Goal: Task Accomplishment & Management: Manage account settings

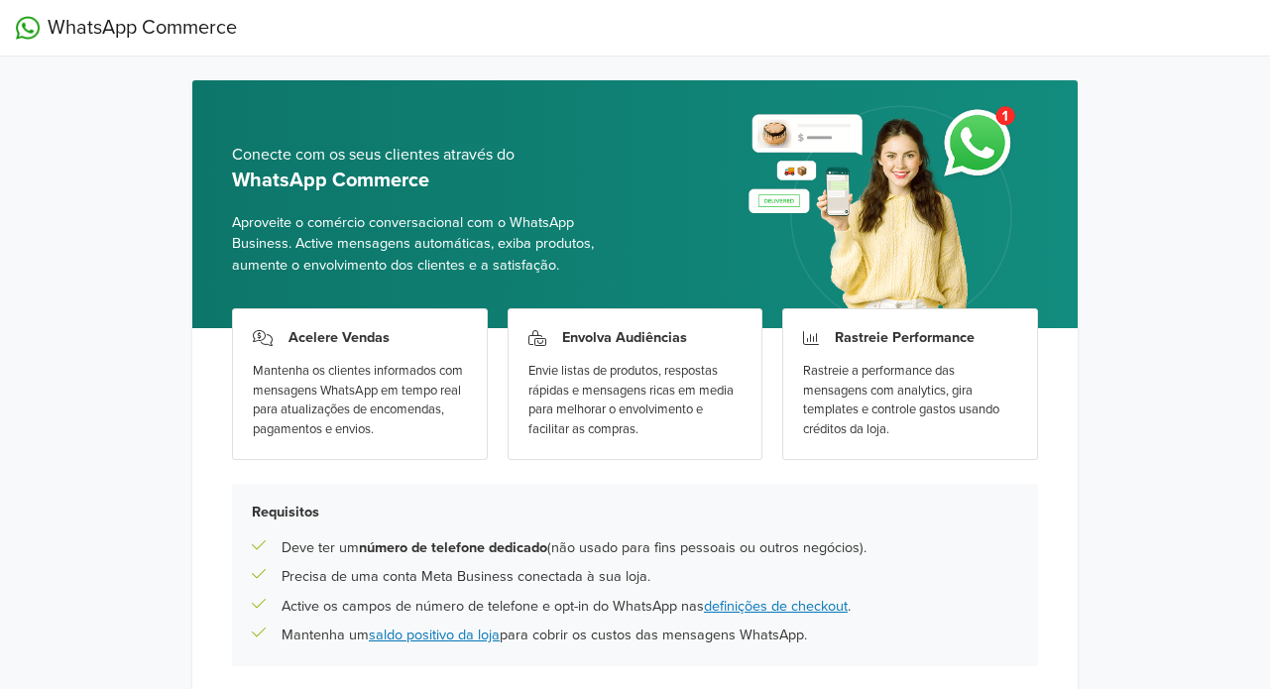
scroll to position [152, 0]
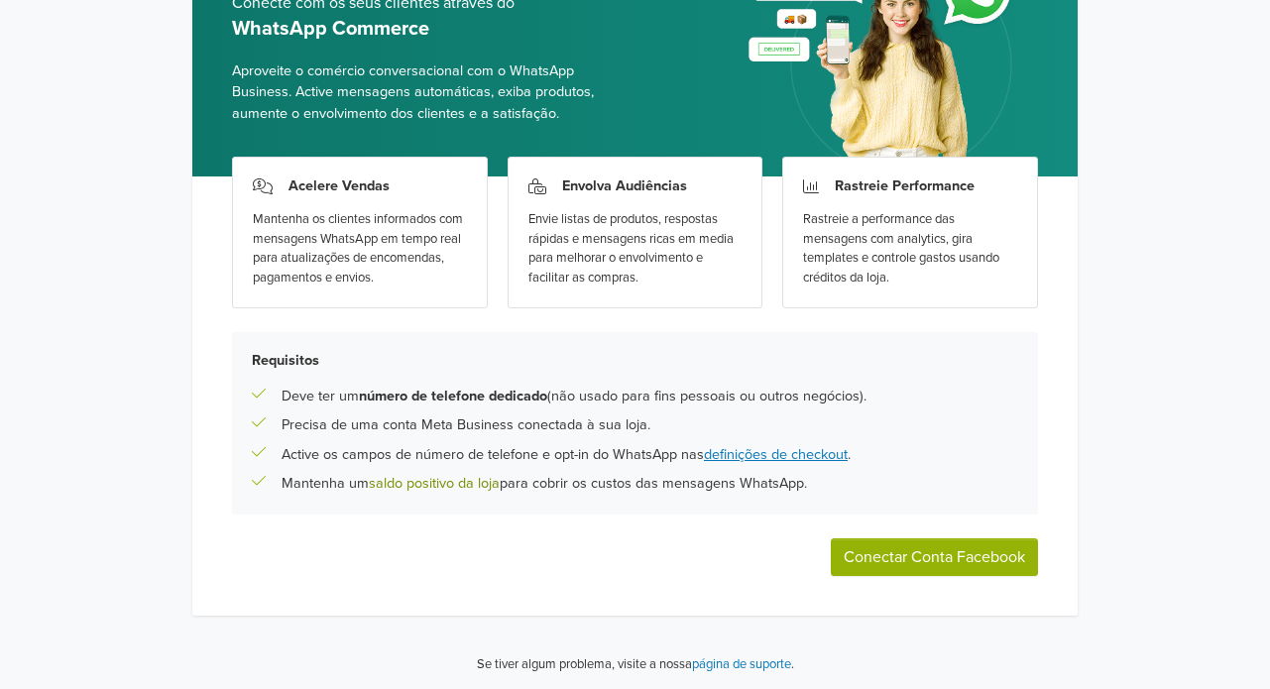
click at [425, 479] on link "saldo positivo da loja" at bounding box center [434, 483] width 131 height 17
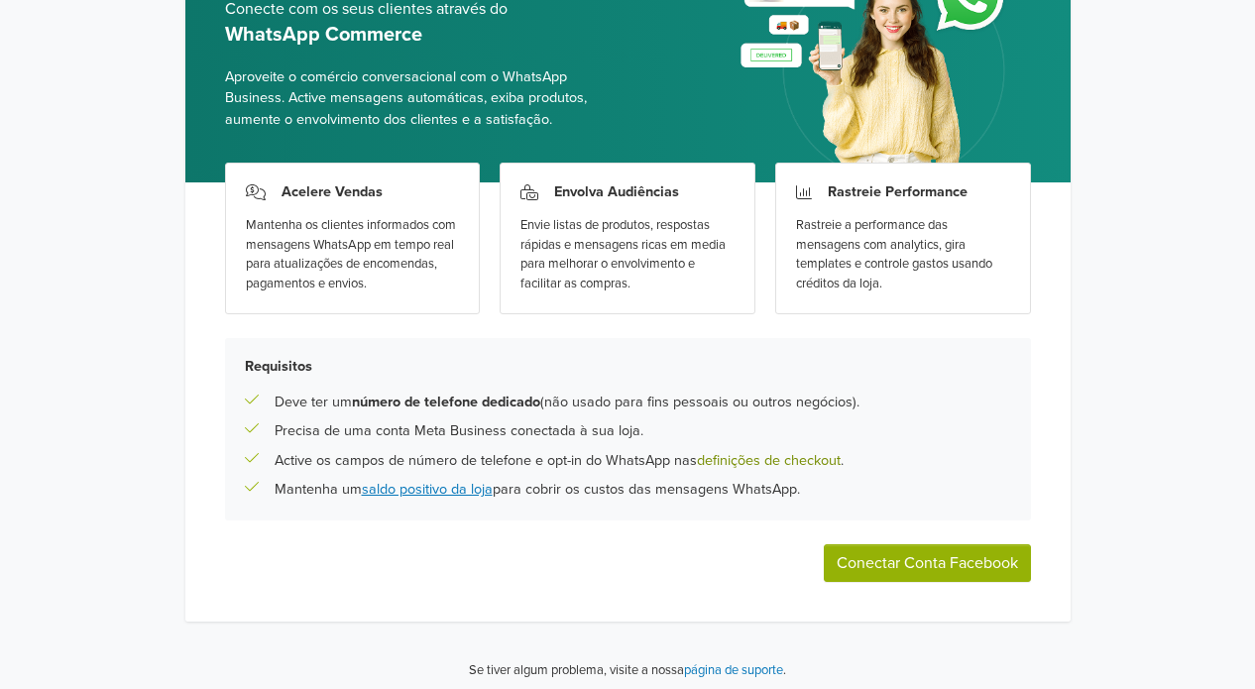
scroll to position [152, 0]
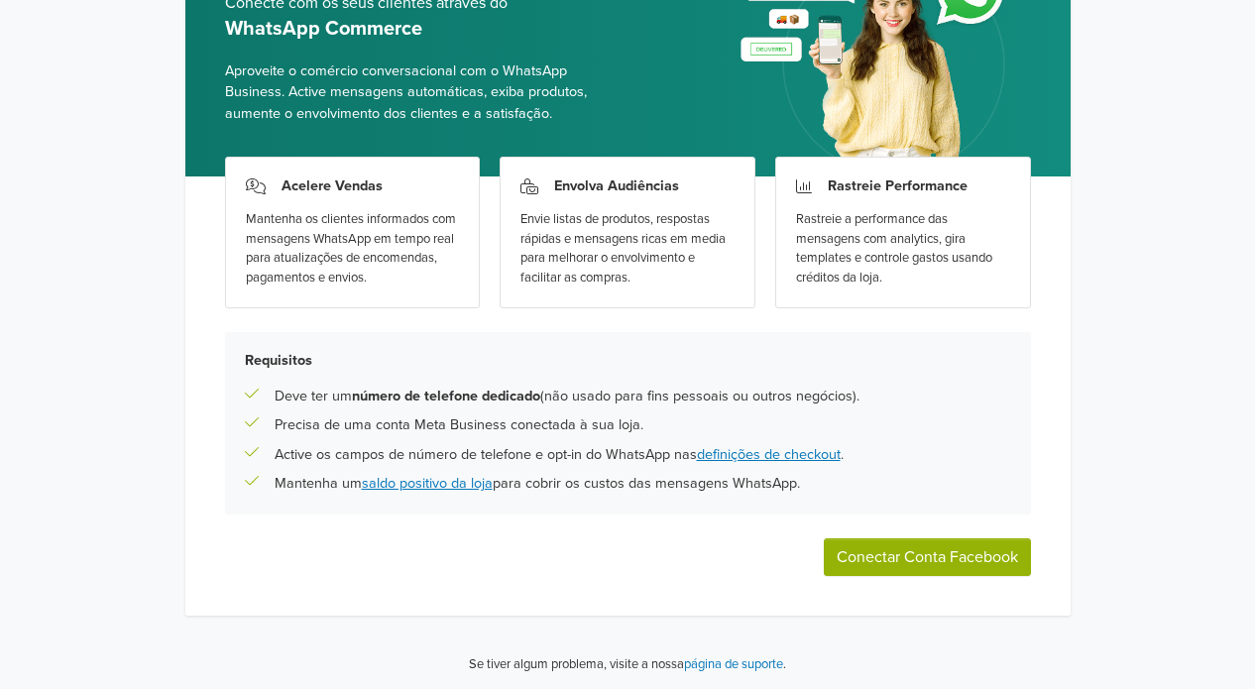
click at [913, 553] on button "Conectar Conta Facebook" at bounding box center [927, 557] width 207 height 38
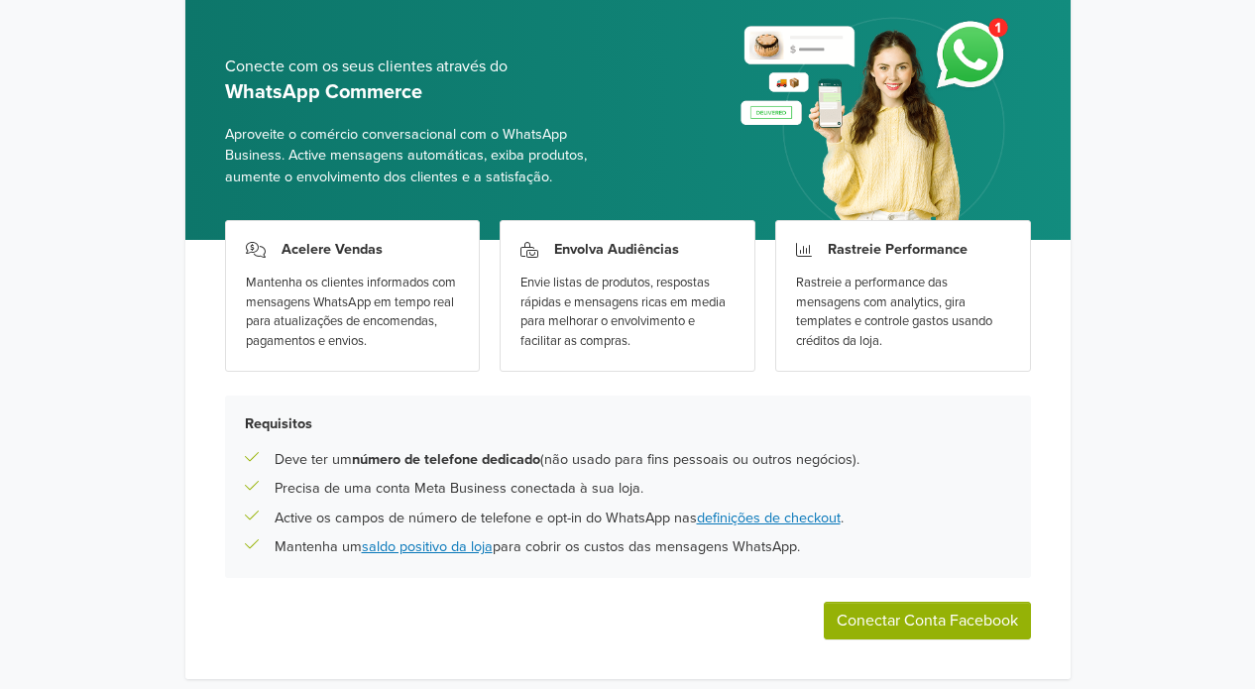
scroll to position [152, 0]
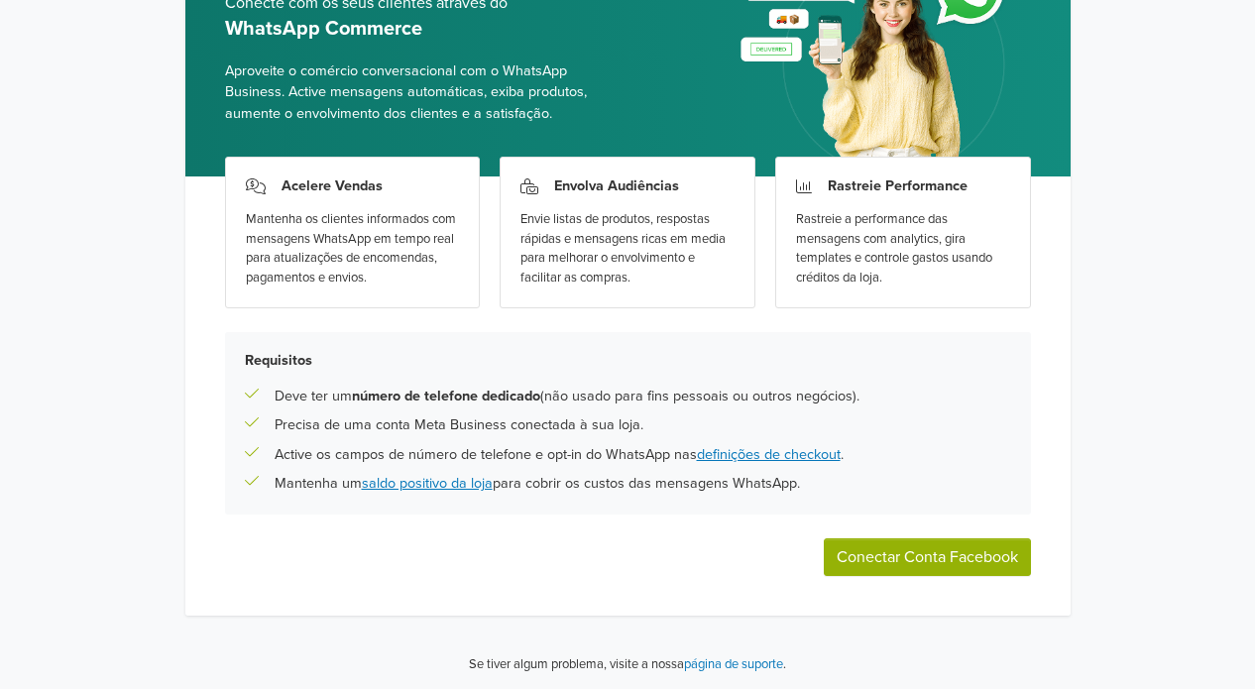
click at [950, 546] on button "Conectar Conta Facebook" at bounding box center [927, 557] width 207 height 38
click at [898, 556] on button "Conectar Conta Facebook" at bounding box center [927, 557] width 207 height 38
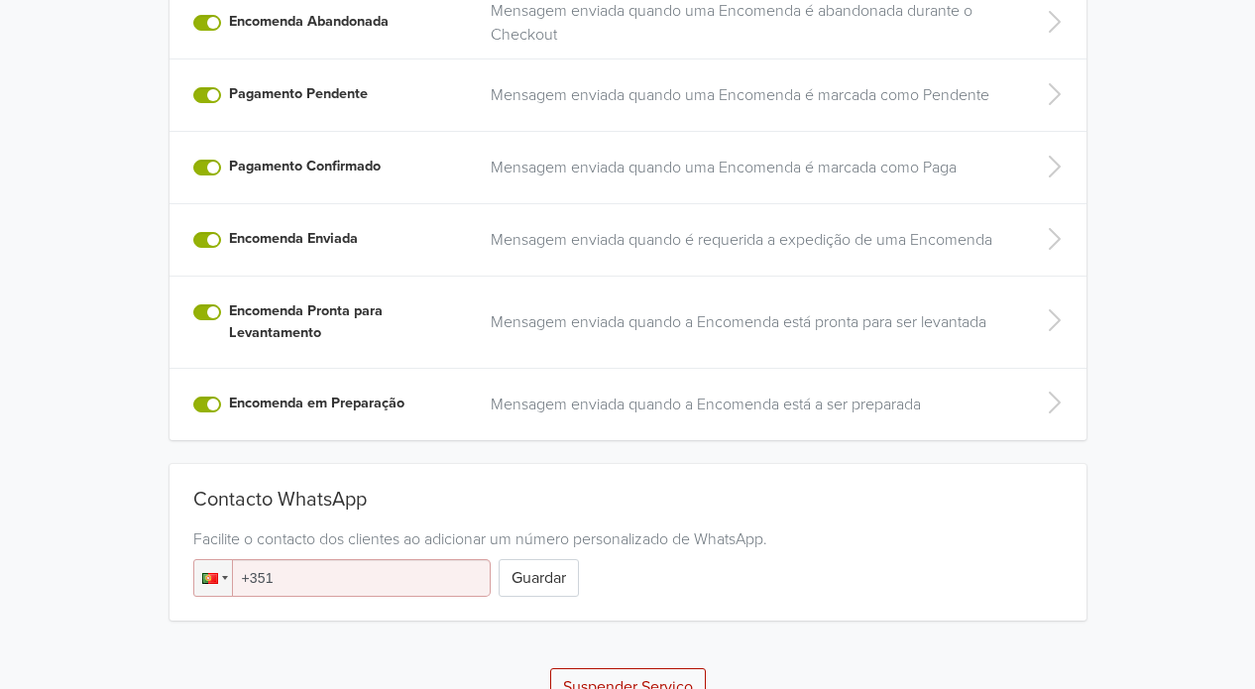
scroll to position [632, 0]
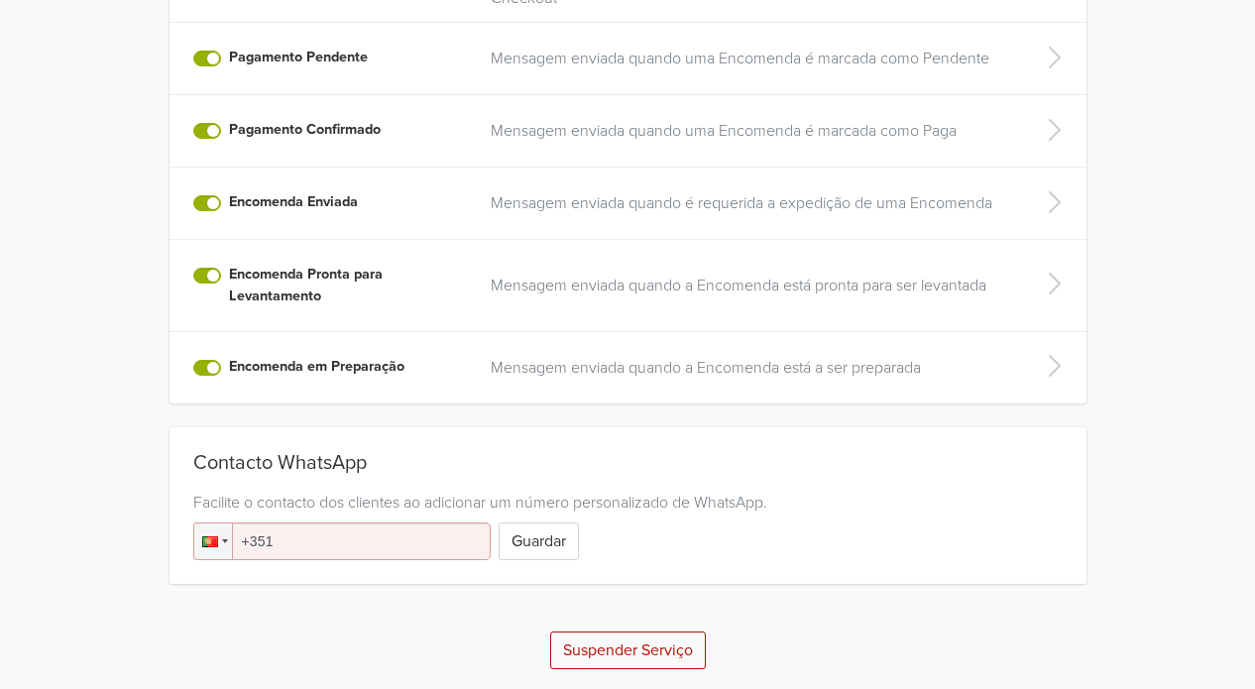
click at [434, 535] on input "+351" at bounding box center [341, 542] width 297 height 38
type input "[PHONE_NUMBER]"
click at [553, 534] on button "Guardar" at bounding box center [539, 542] width 80 height 38
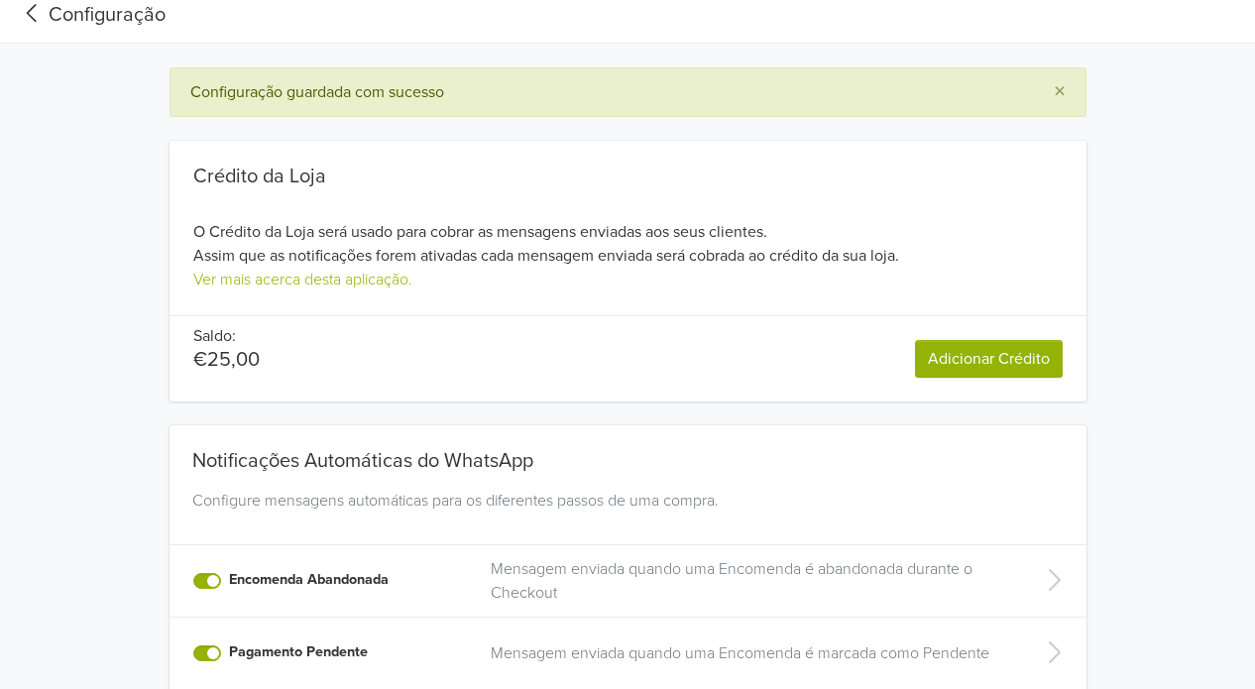
scroll to position [0, 0]
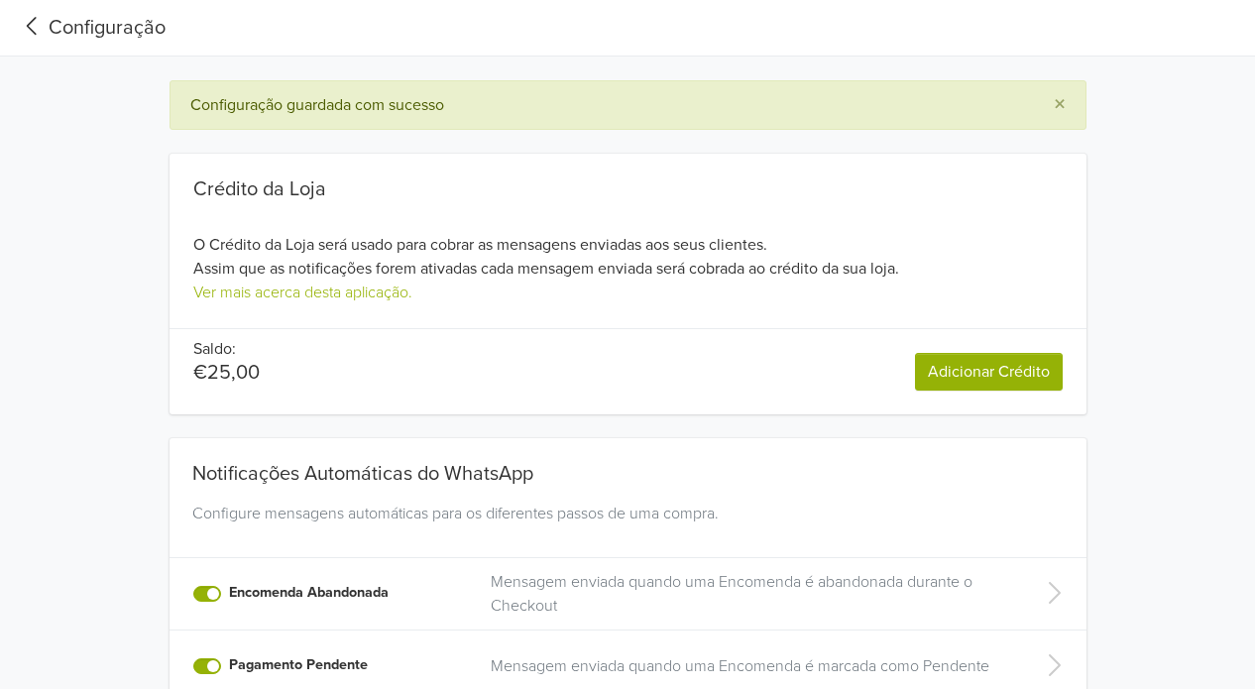
click at [32, 27] on icon at bounding box center [32, 26] width 33 height 27
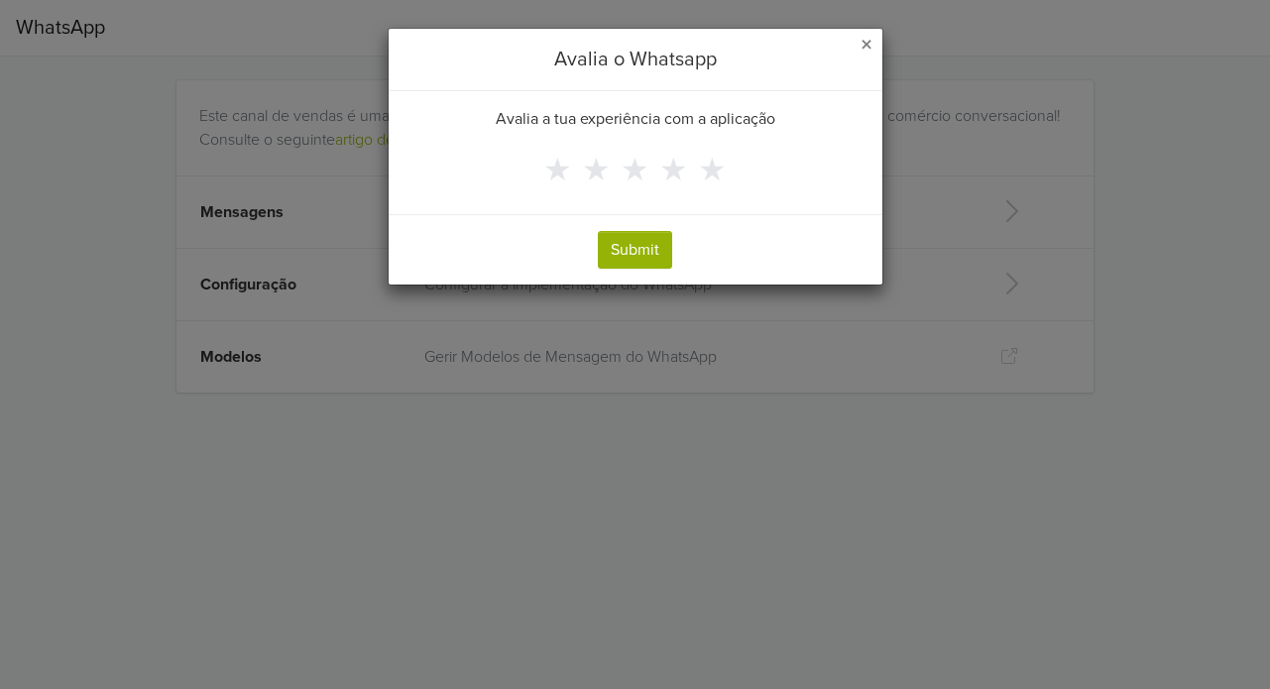
click at [863, 45] on span "×" at bounding box center [867, 45] width 12 height 29
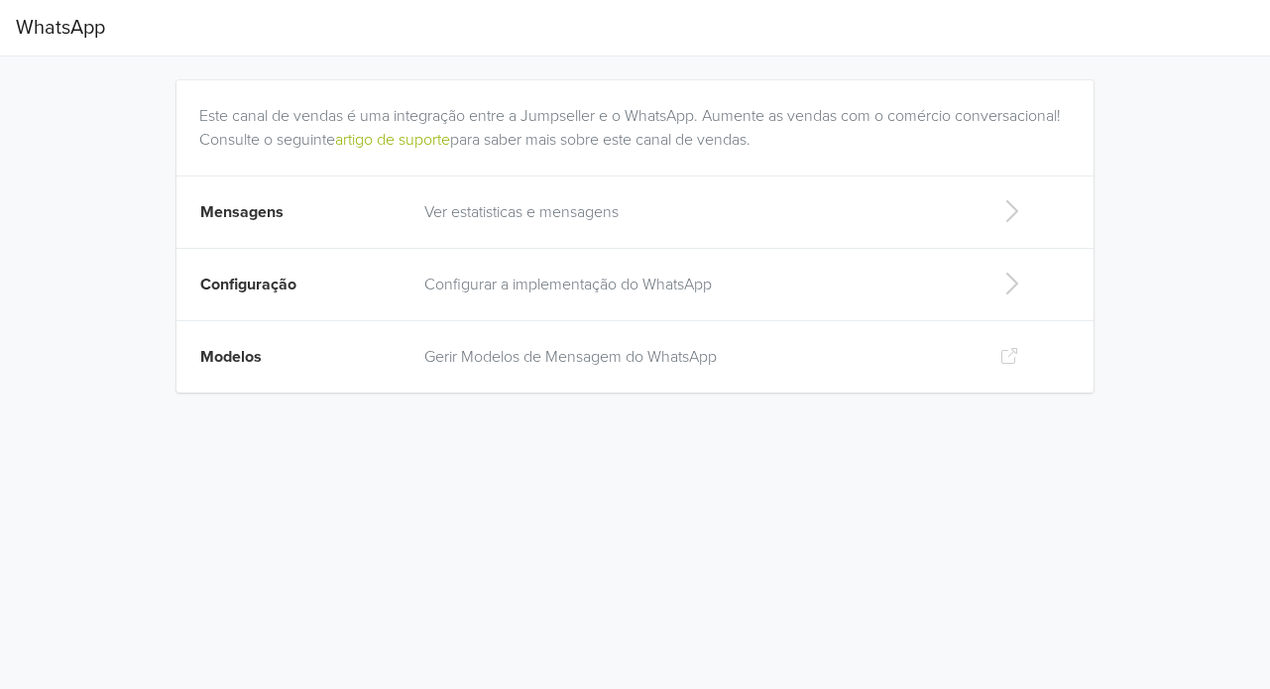
click at [1020, 278] on icon at bounding box center [1012, 284] width 40 height 32
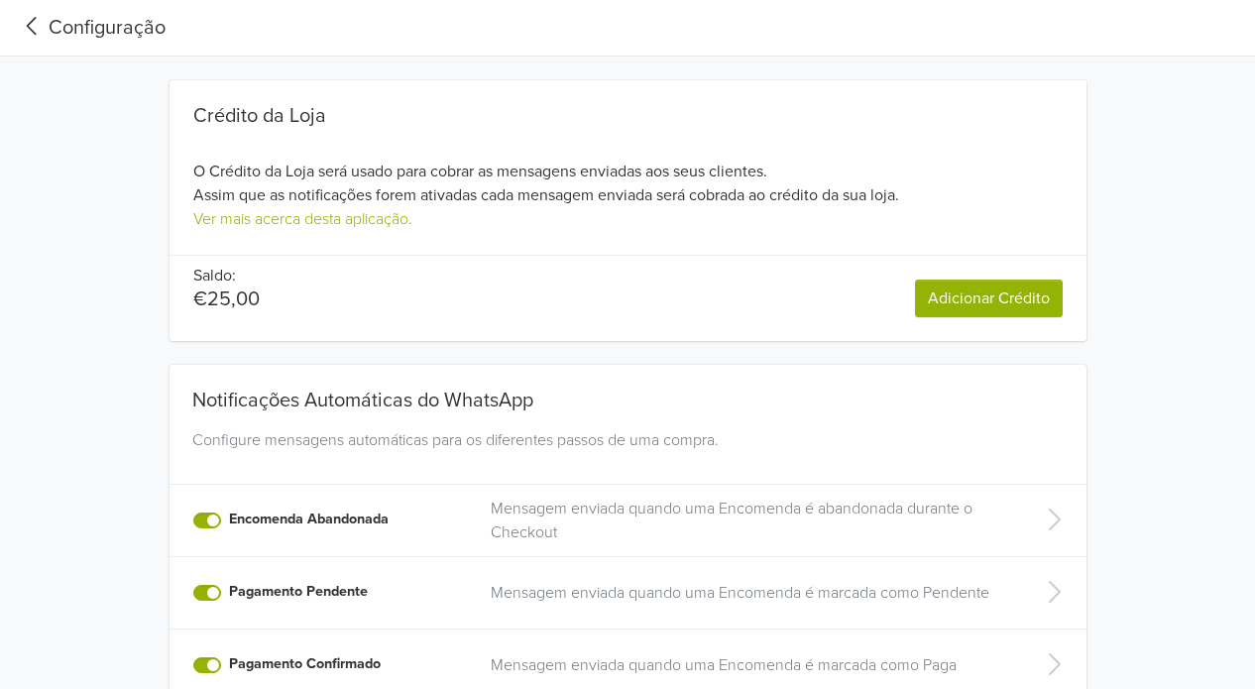
click at [29, 27] on icon at bounding box center [32, 26] width 33 height 27
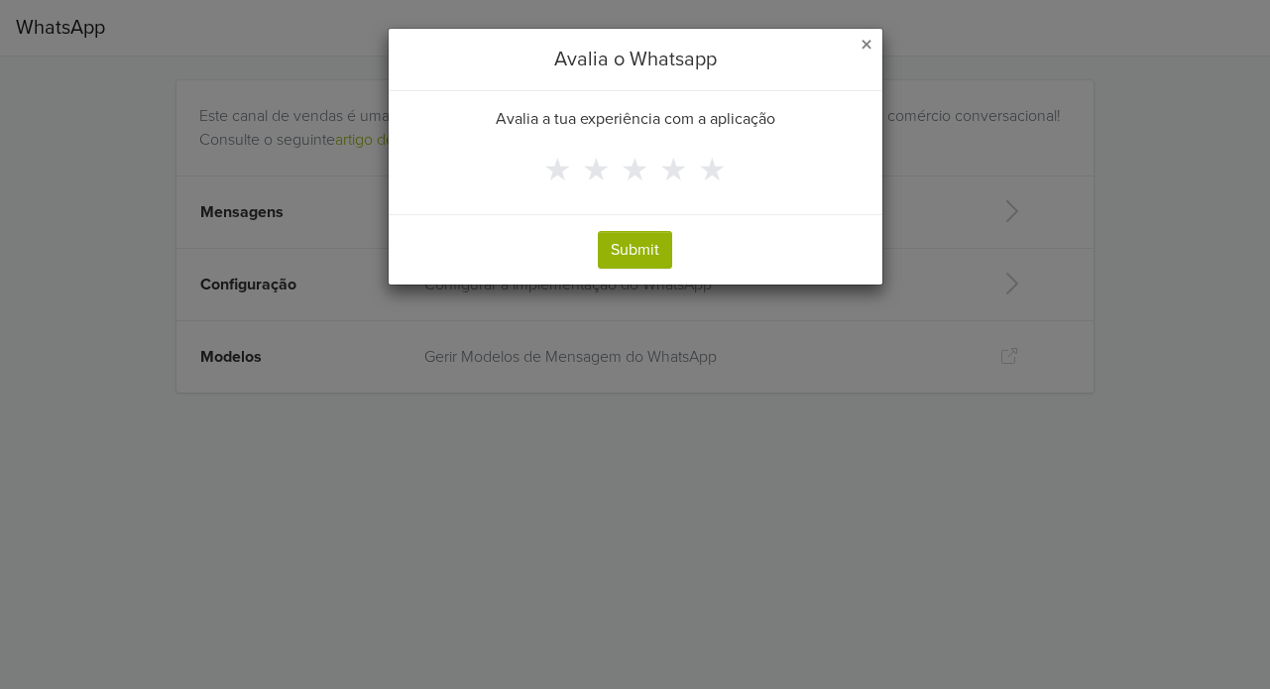
click at [863, 43] on span "×" at bounding box center [867, 45] width 12 height 29
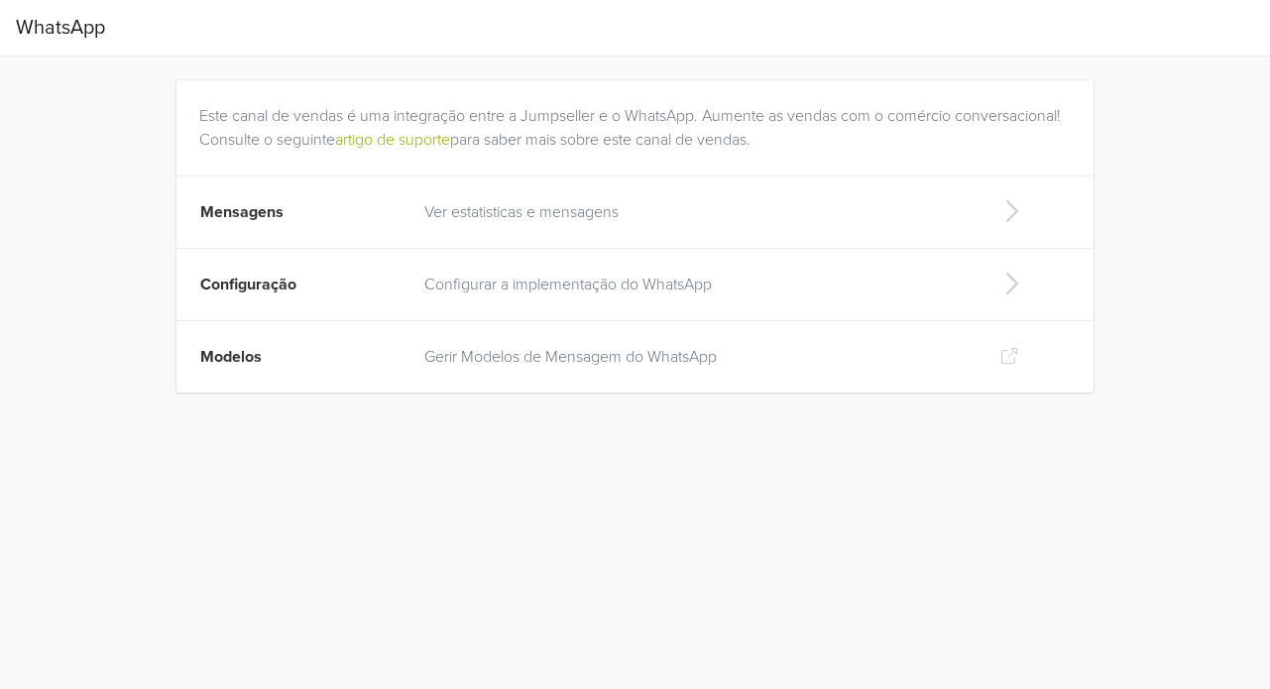
click at [526, 216] on p "Ver estatisticas e mensagens" at bounding box center [695, 212] width 543 height 24
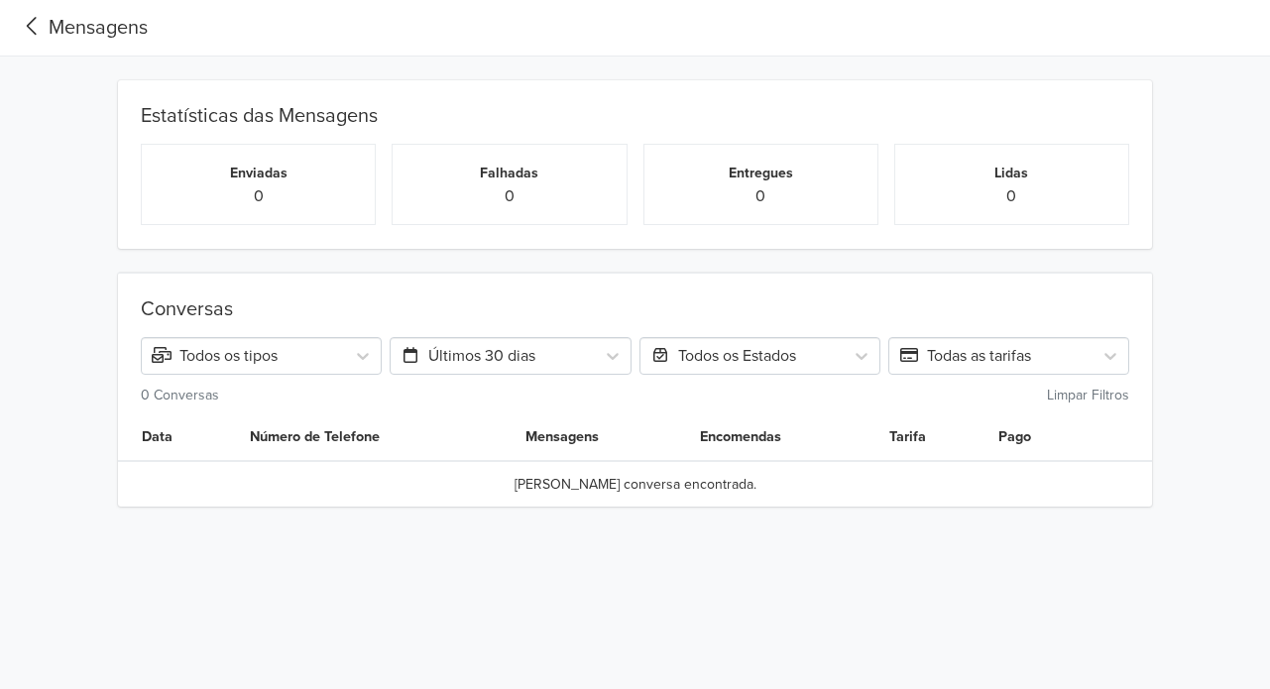
click at [32, 28] on icon at bounding box center [32, 26] width 33 height 27
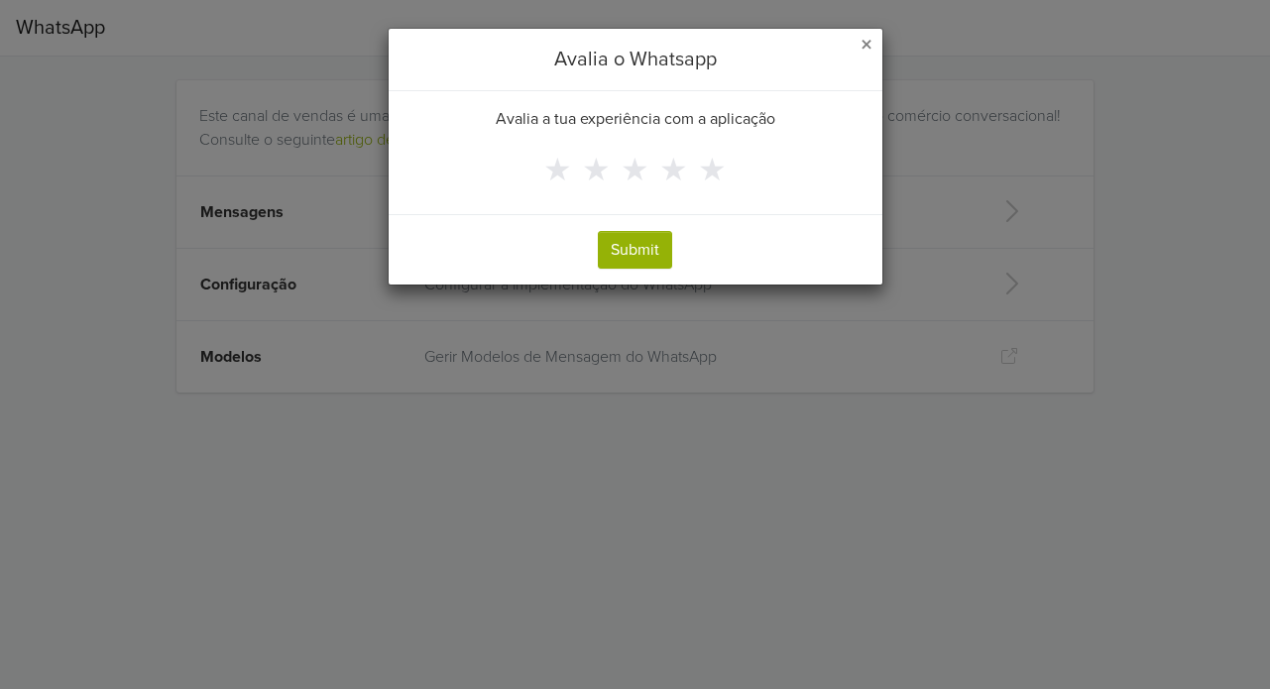
click at [870, 43] on span "×" at bounding box center [867, 45] width 12 height 29
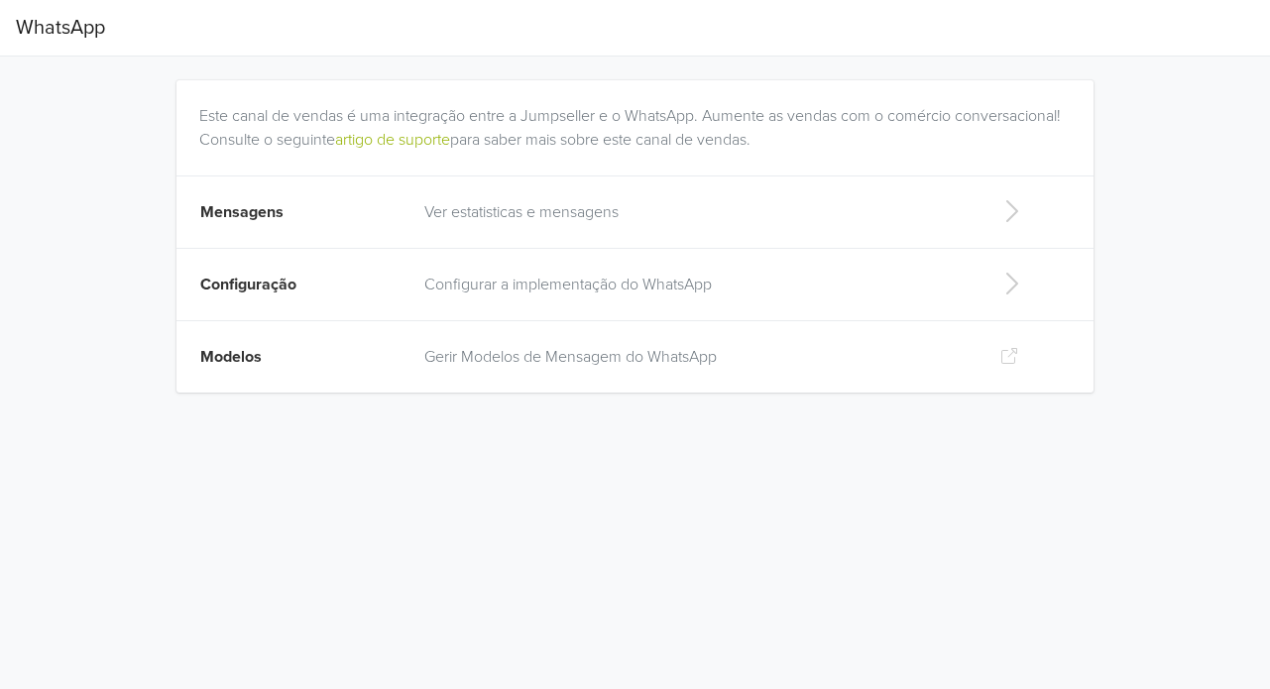
click at [612, 355] on p "Gerir Modelos de Mensagem do WhatsApp" at bounding box center [695, 357] width 543 height 24
